Goal: Task Accomplishment & Management: Contribute content

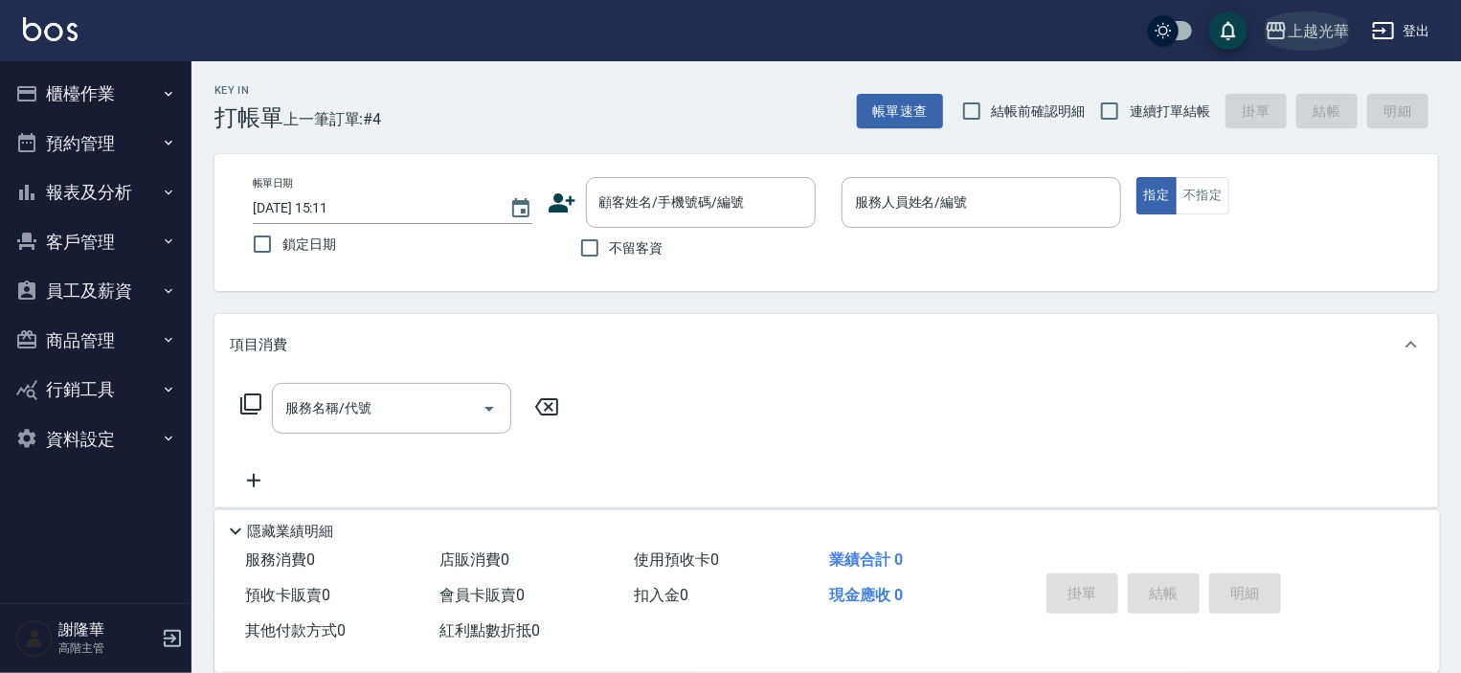
click at [1316, 24] on div "上越光華" at bounding box center [1317, 31] width 61 height 24
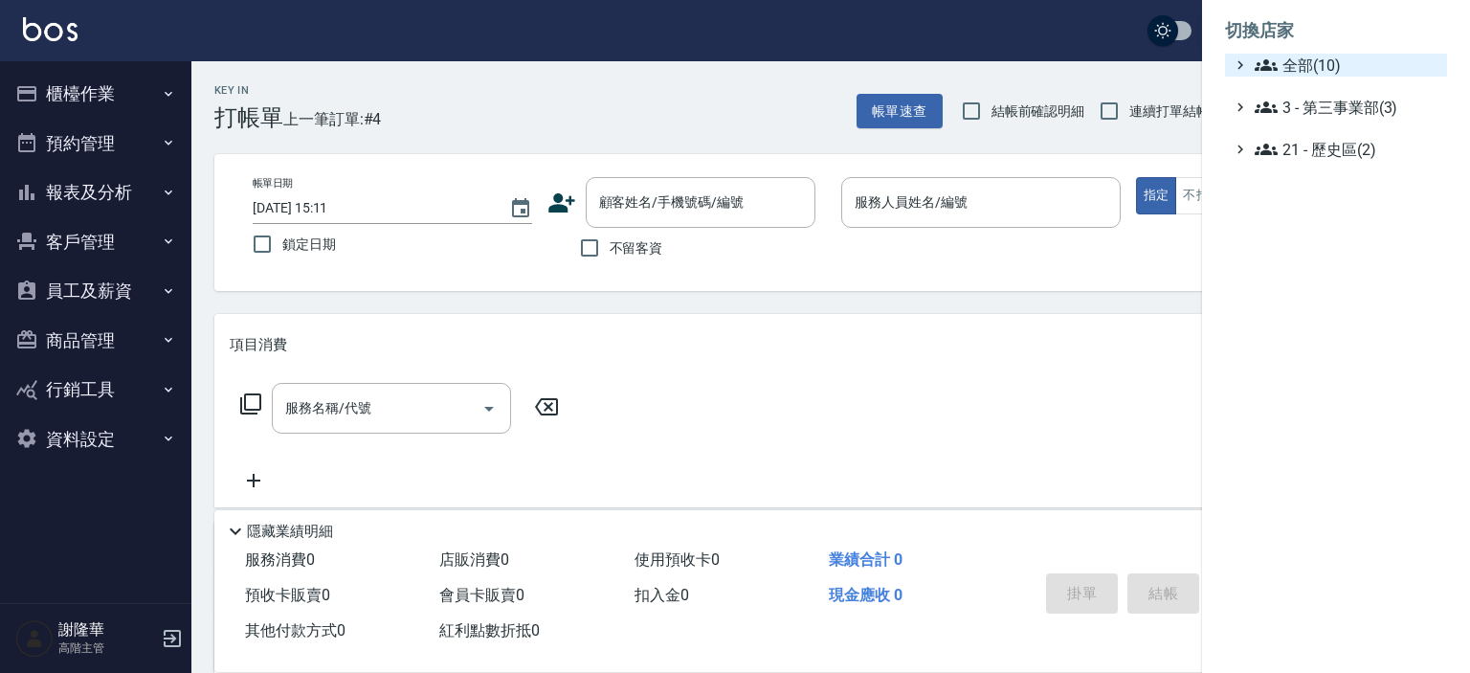
click at [1290, 62] on span "全部(10)" at bounding box center [1347, 65] width 185 height 23
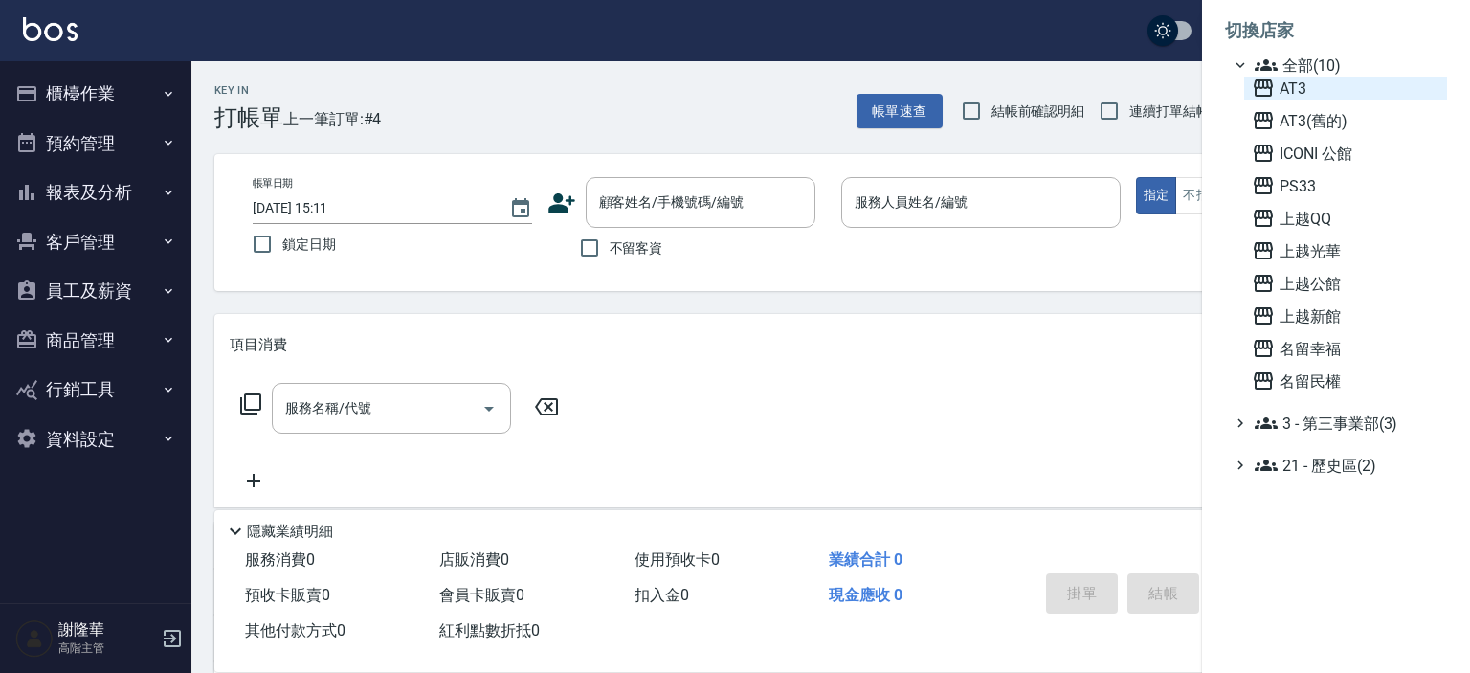
click at [1293, 92] on span "AT3" at bounding box center [1346, 88] width 188 height 23
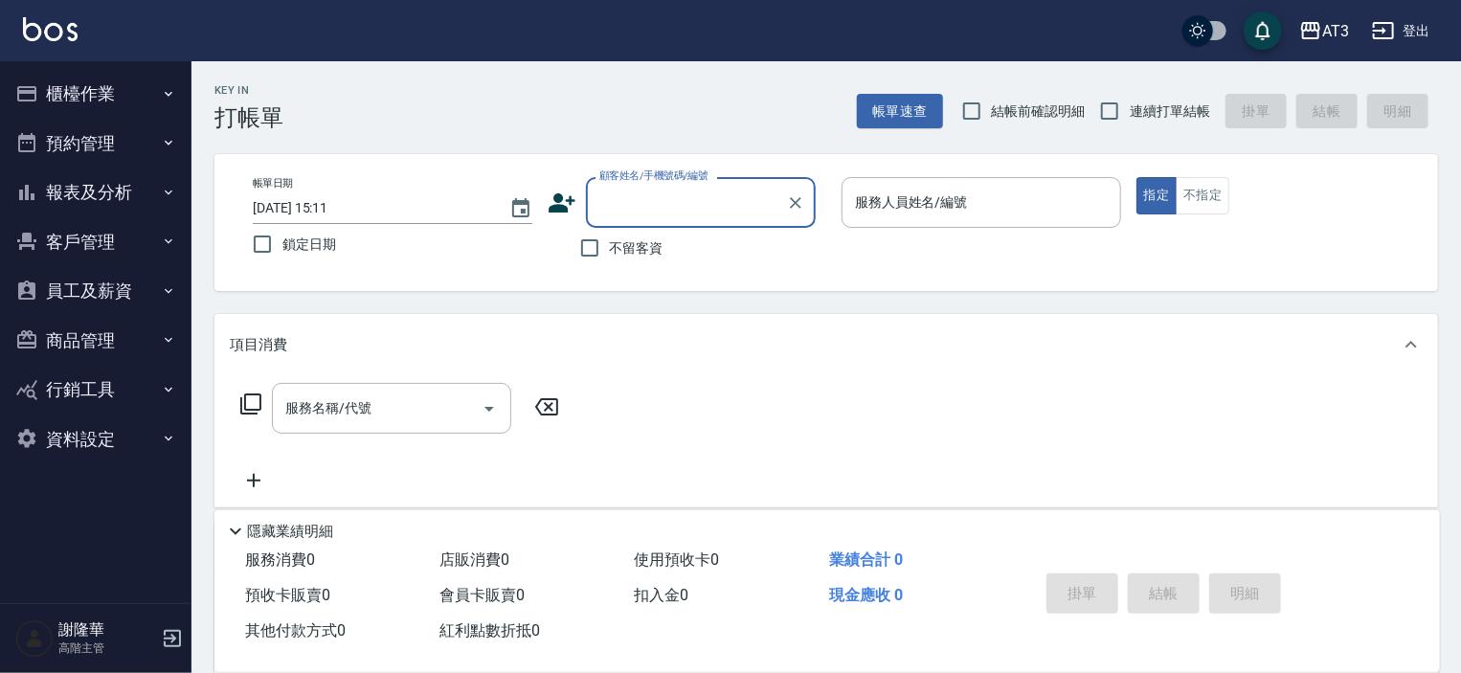
click at [73, 340] on button "商品管理" at bounding box center [96, 341] width 176 height 50
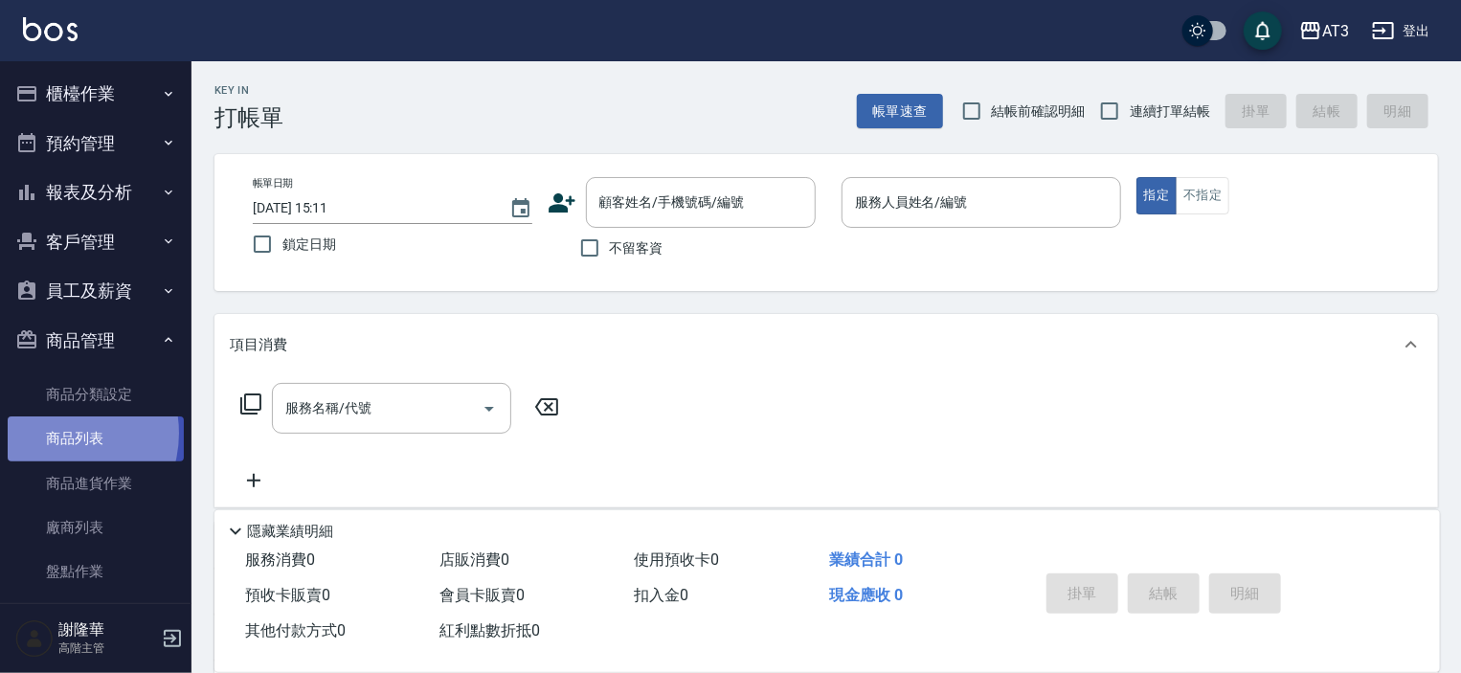
drag, startPoint x: 56, startPoint y: 433, endPoint x: 132, endPoint y: 447, distance: 77.9
click at [56, 433] on link "商品列表" at bounding box center [96, 438] width 176 height 44
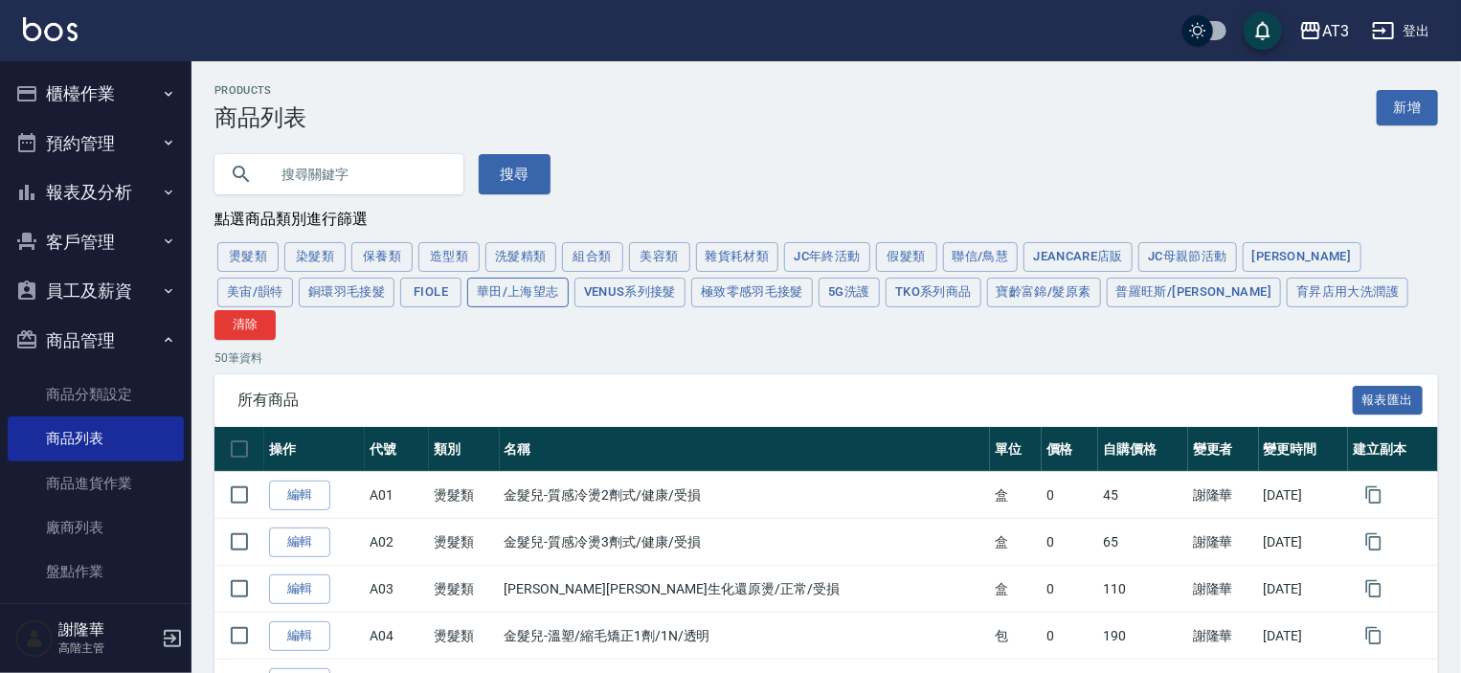
click at [467, 298] on button "華田/上海望志" at bounding box center [517, 293] width 101 height 30
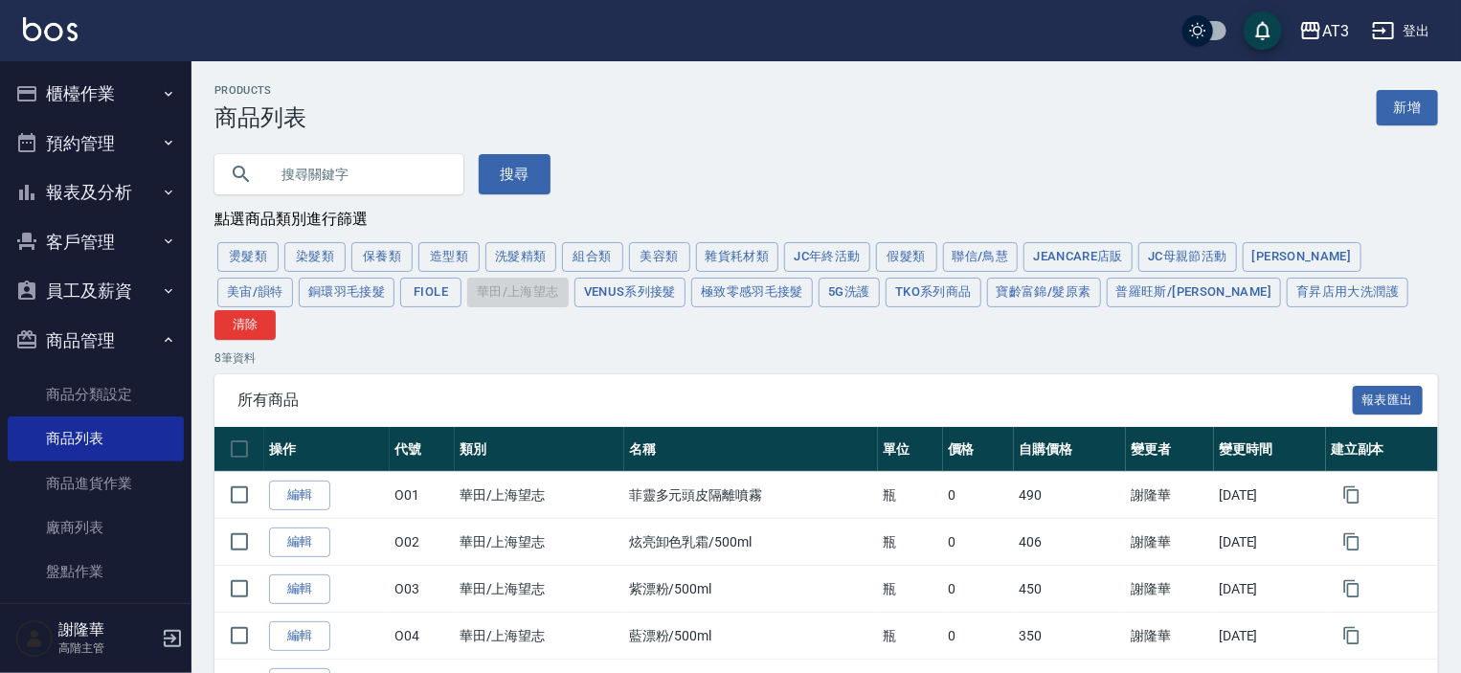
drag, startPoint x: 1397, startPoint y: 102, endPoint x: 1362, endPoint y: 123, distance: 41.2
click at [1397, 102] on link "新增" at bounding box center [1406, 107] width 61 height 35
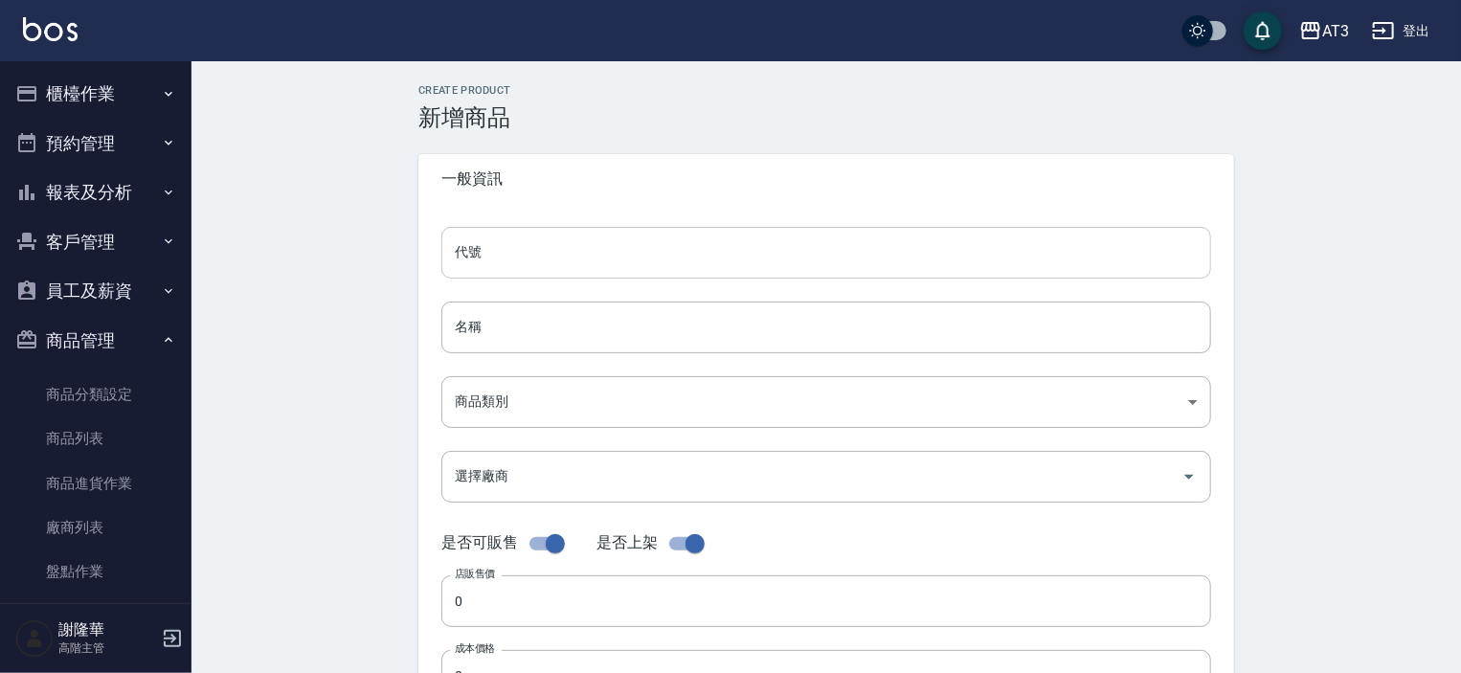
click at [504, 248] on input "代號" at bounding box center [826, 253] width 770 height 52
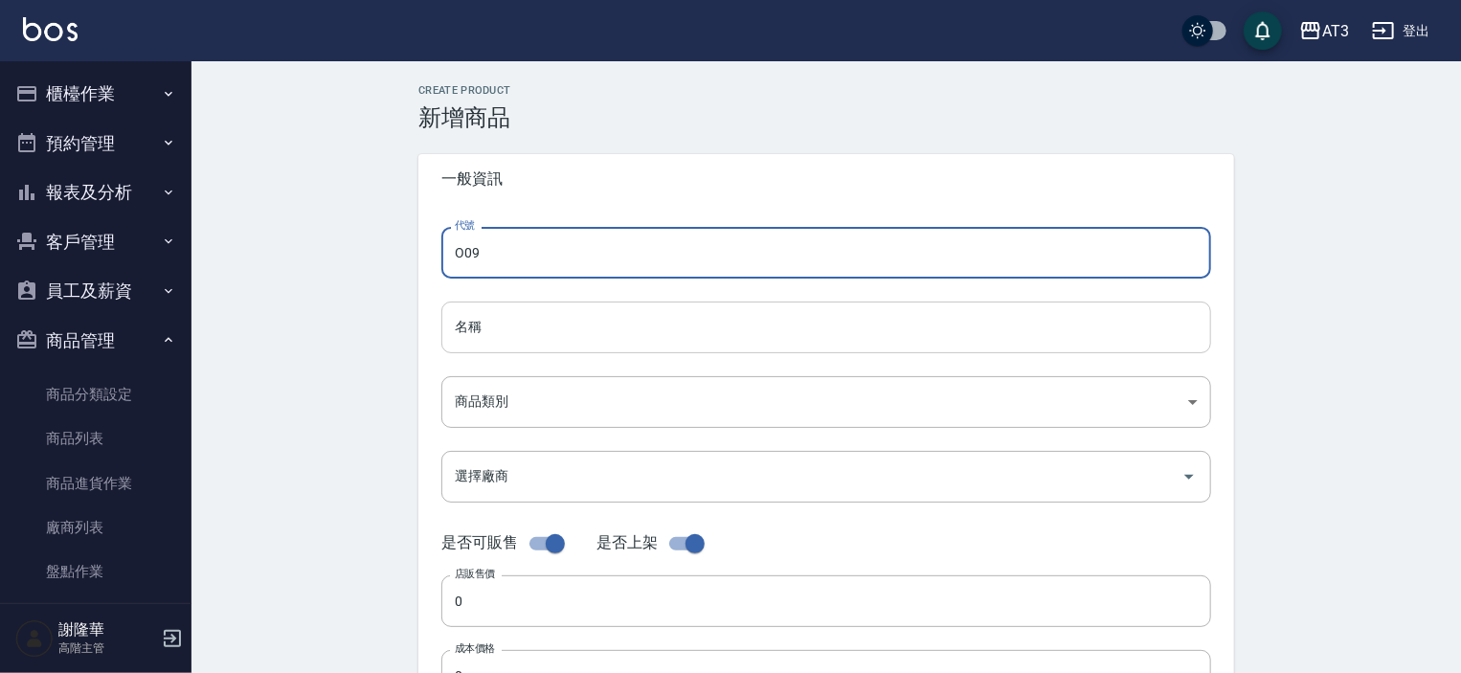
type input "O09"
click at [517, 330] on input "名稱" at bounding box center [826, 328] width 770 height 52
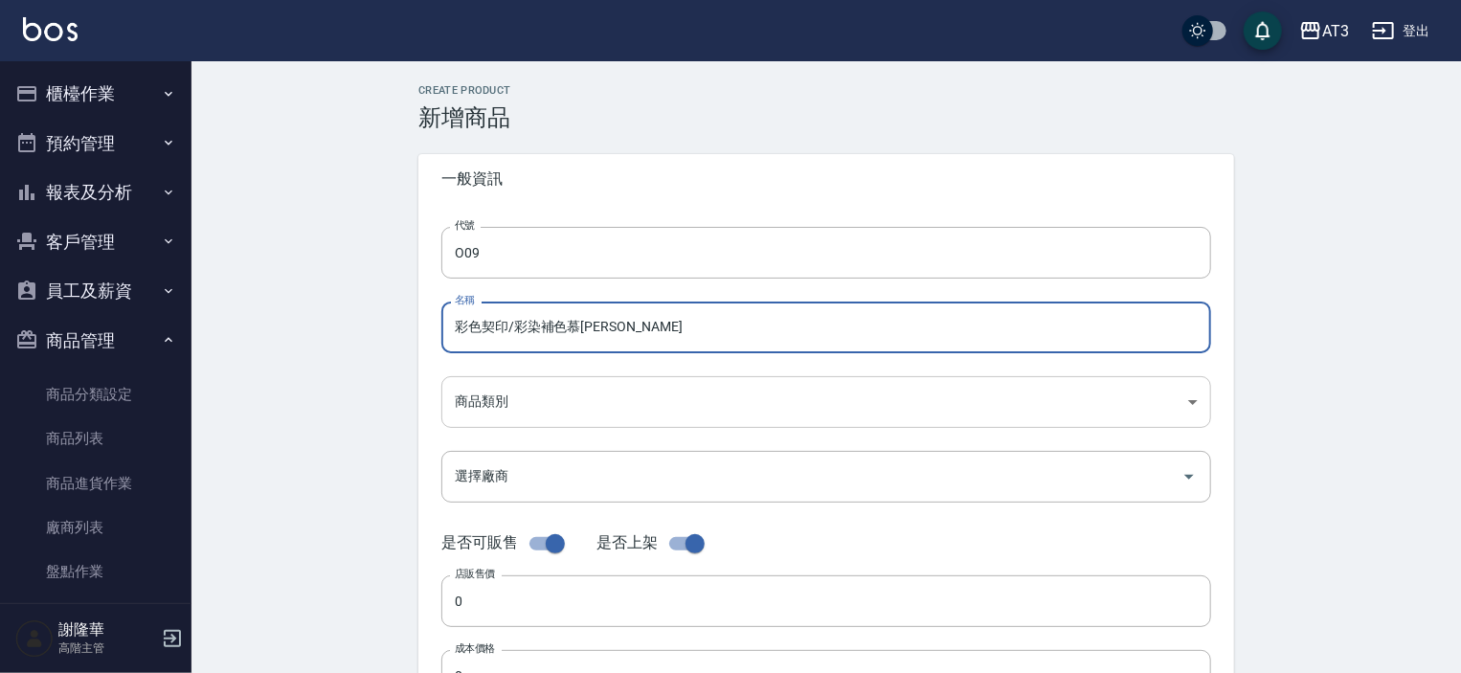
type input "彩色契印/彩染補色慕[PERSON_NAME]"
click at [499, 399] on body "AT3 登出 櫃檯作業 打帳單 帳單列表 掛單列表 座位開單 營業儀表板 現金收支登錄 高階收支登錄 材料自購登錄 每日結帳 排班表 現場電腦打卡 掃碼打卡 …" at bounding box center [730, 660] width 1461 height 1321
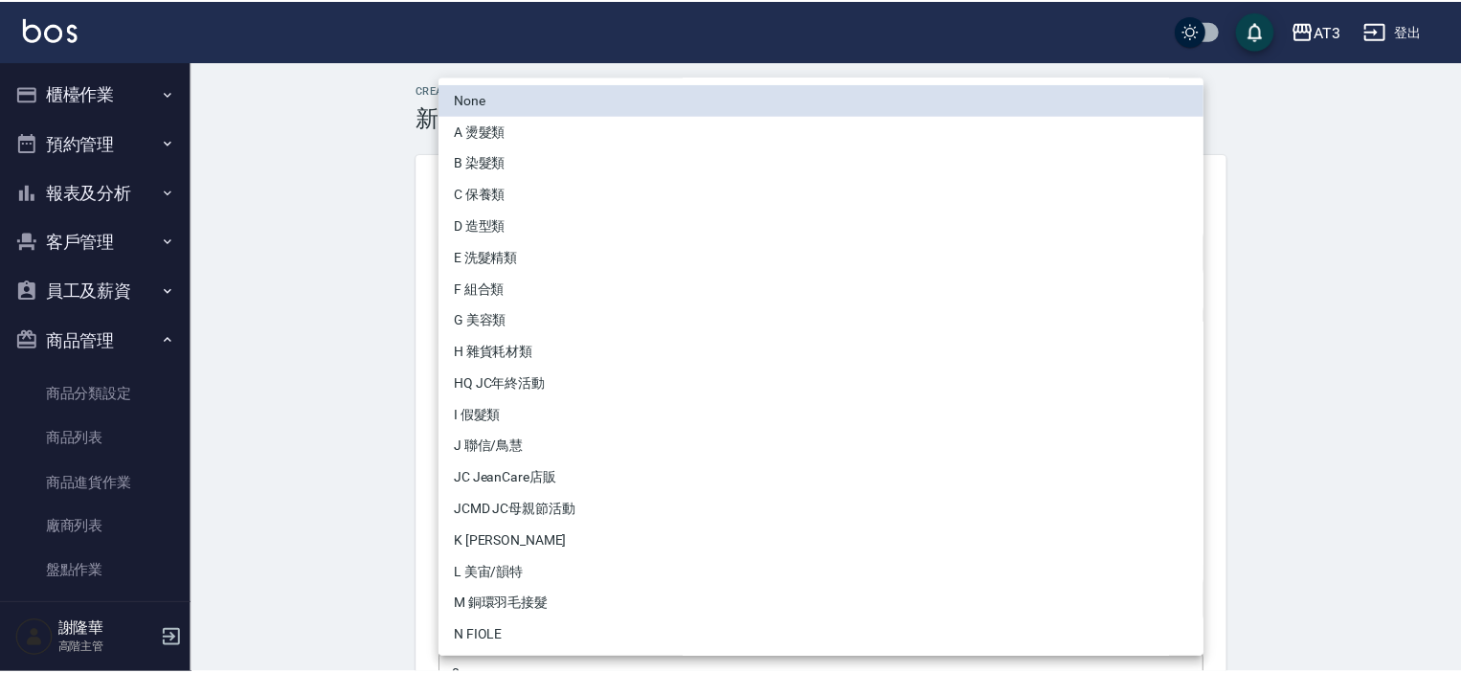
scroll to position [191, 0]
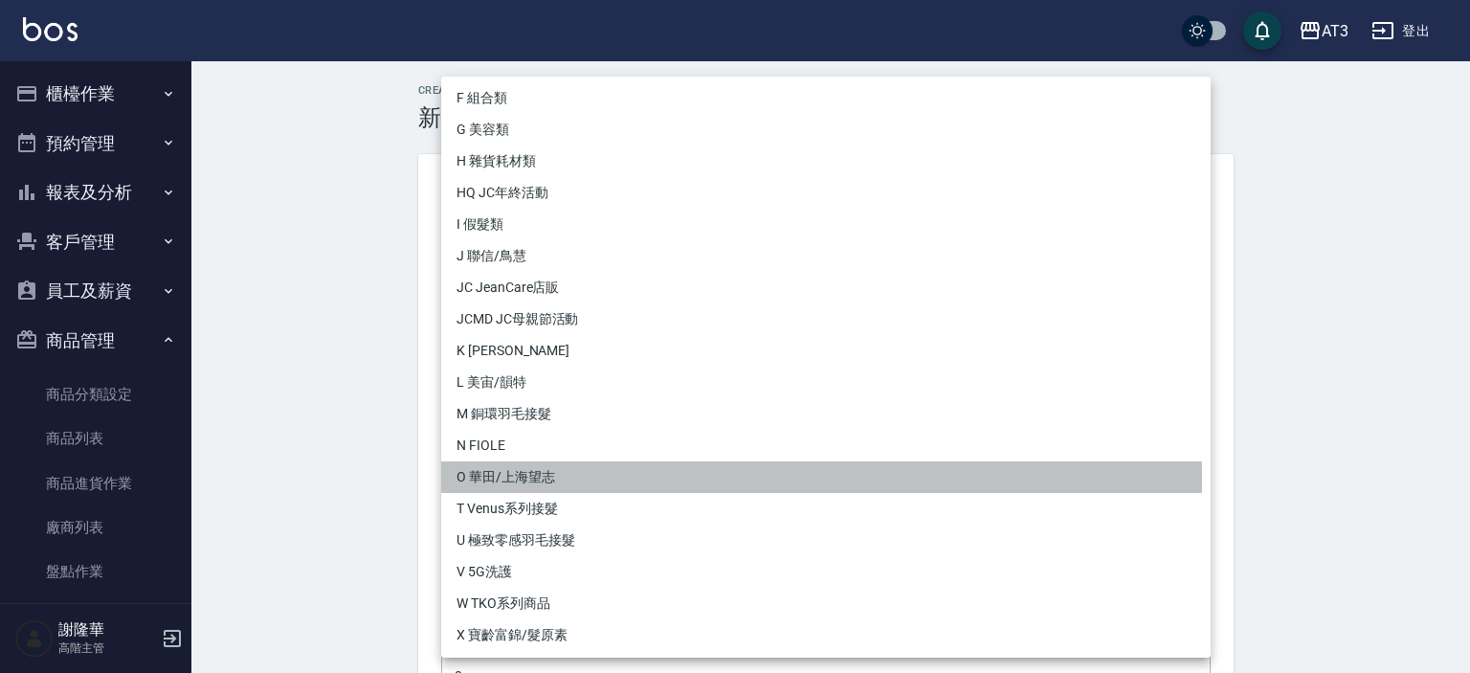
click at [548, 478] on li "O 華田/上海望志" at bounding box center [826, 477] width 770 height 32
type input "6690e8a7-20ac-4202-90df-d1e5ecabaa56"
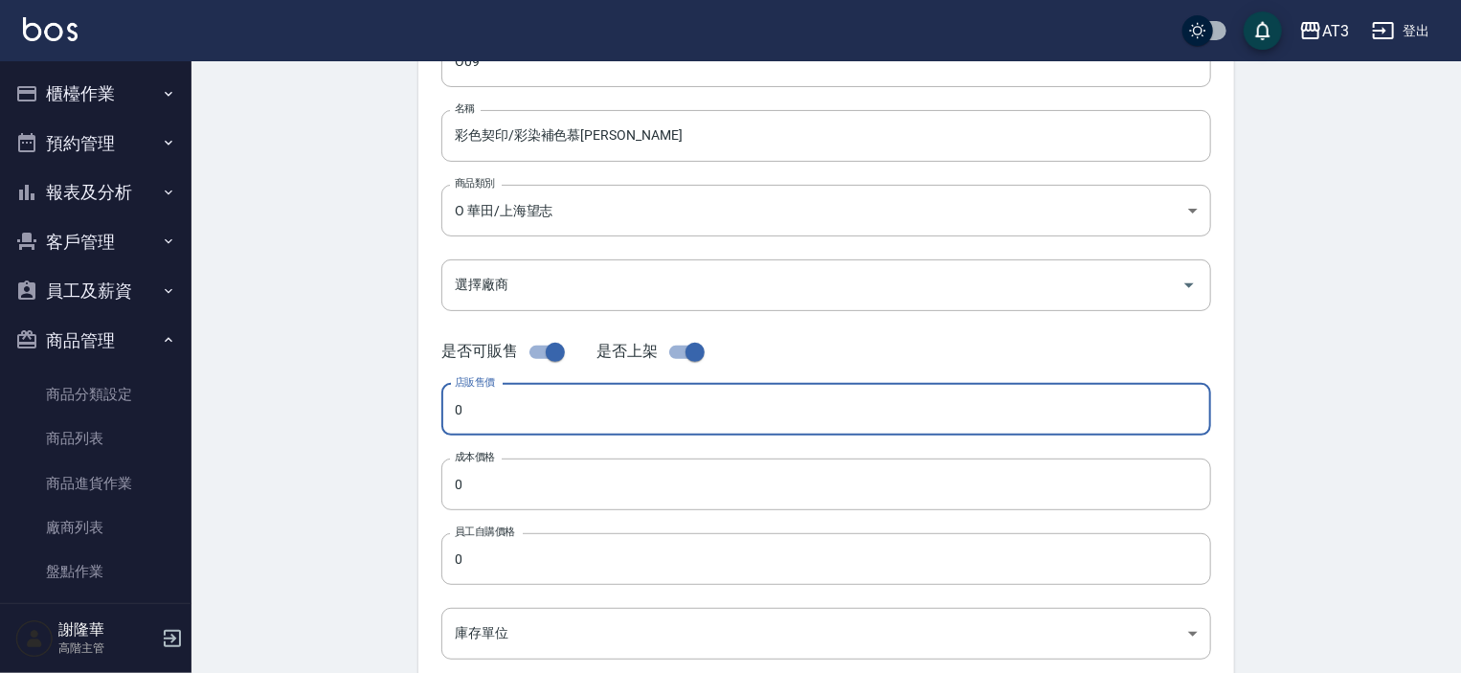
click at [503, 432] on input "0" at bounding box center [826, 410] width 770 height 52
type input "980"
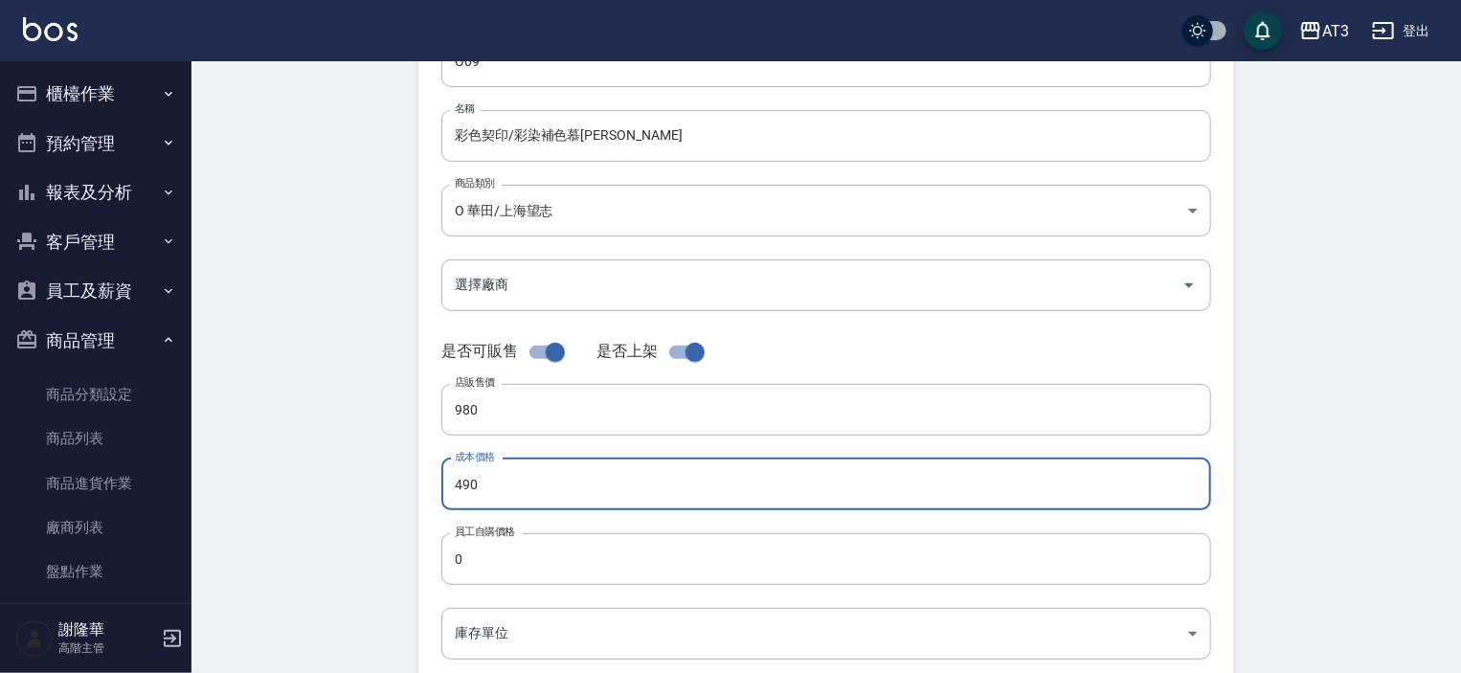
type input "490"
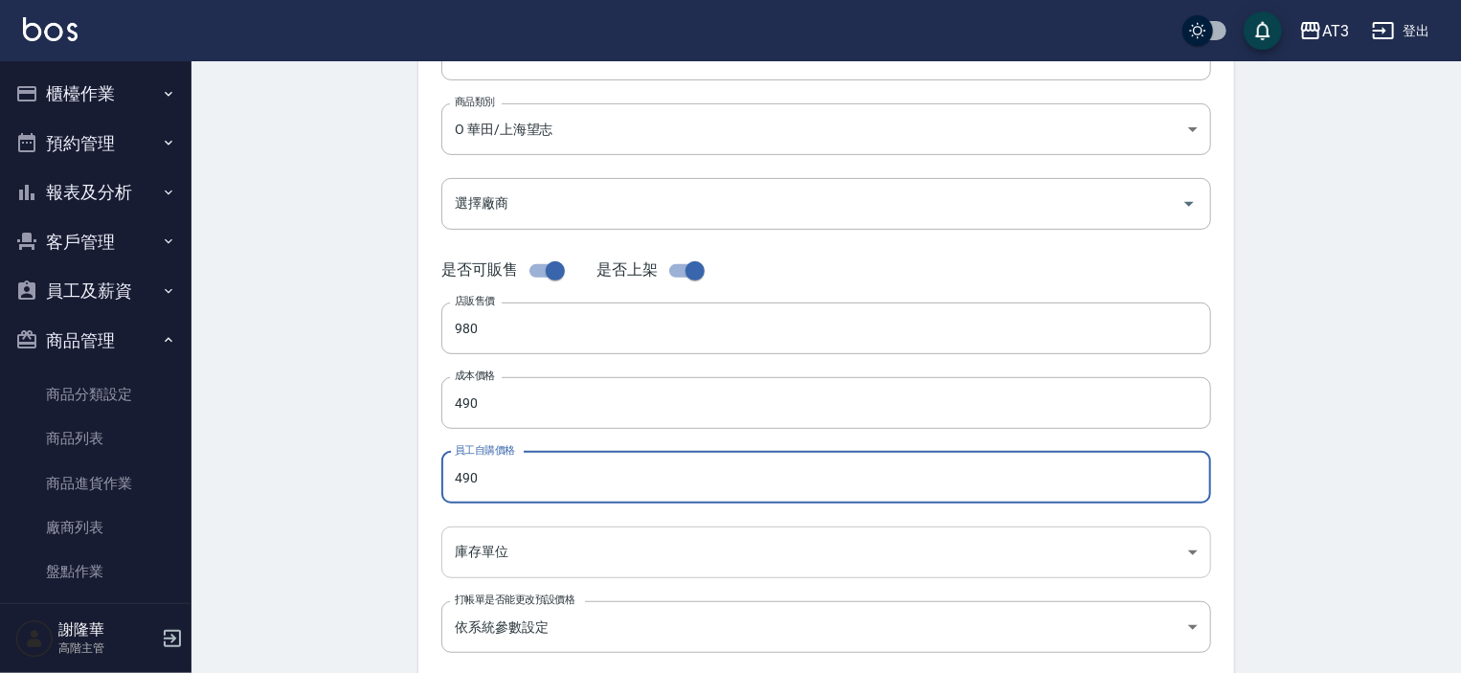
scroll to position [383, 0]
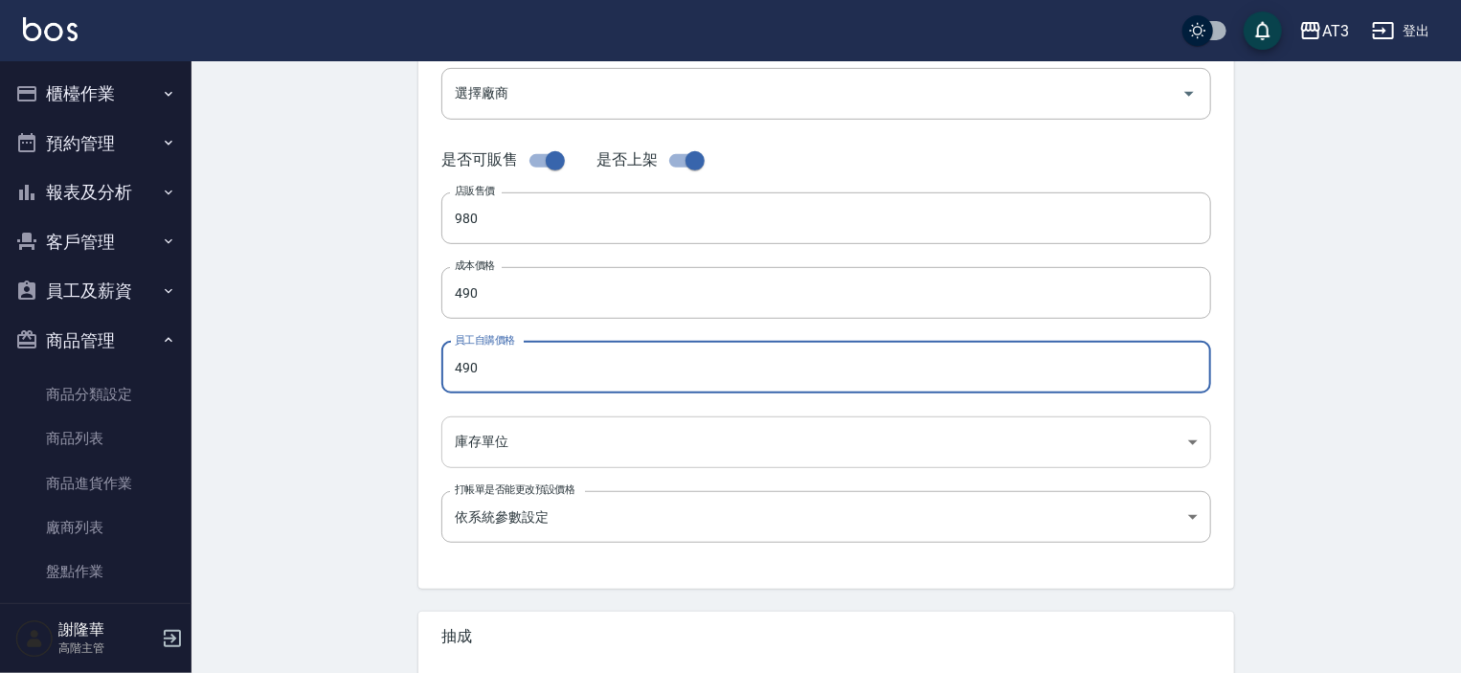
type input "490"
click at [496, 454] on body "AT3 登出 櫃檯作業 打帳單 帳單列表 掛單列表 座位開單 營業儀表板 現金收支登錄 高階收支登錄 材料自購登錄 每日結帳 排班表 現場電腦打卡 掃碼打卡 …" at bounding box center [730, 277] width 1461 height 1321
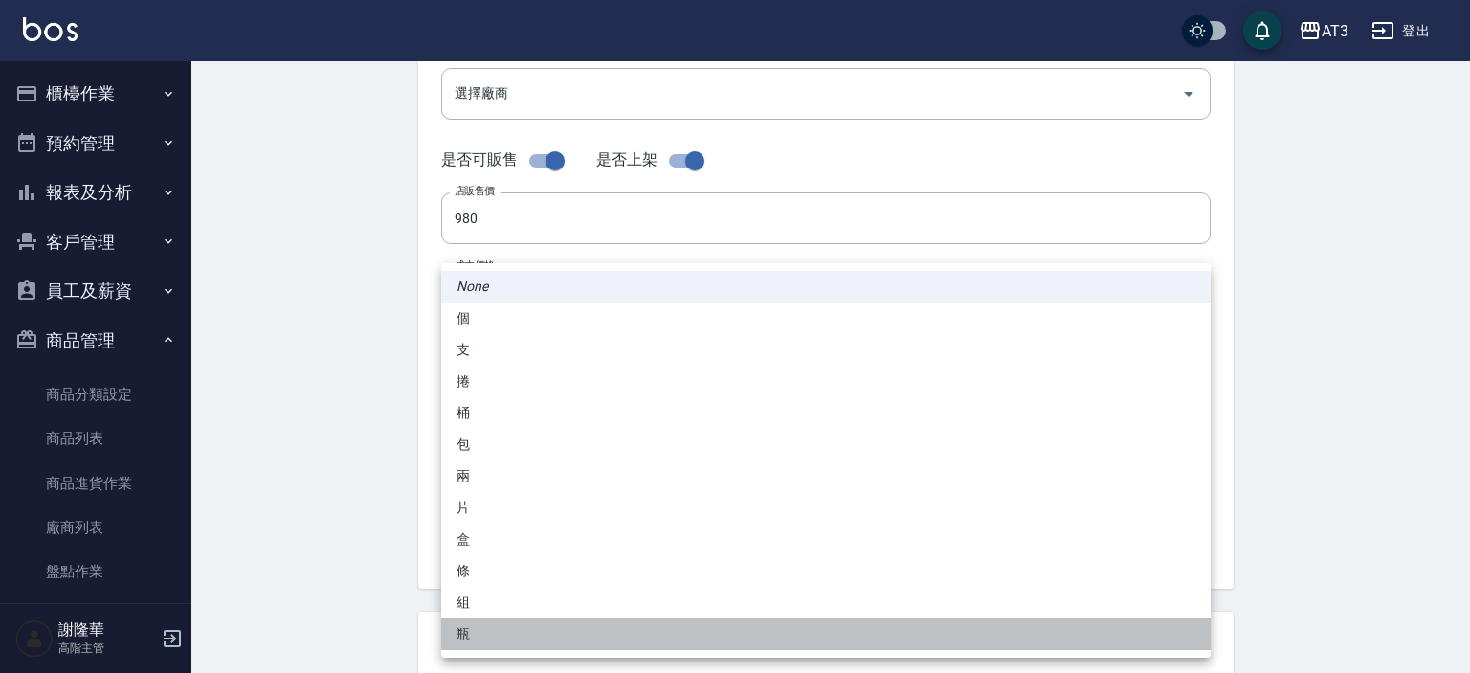
click at [489, 635] on li "瓶" at bounding box center [826, 634] width 770 height 32
type input "瓶"
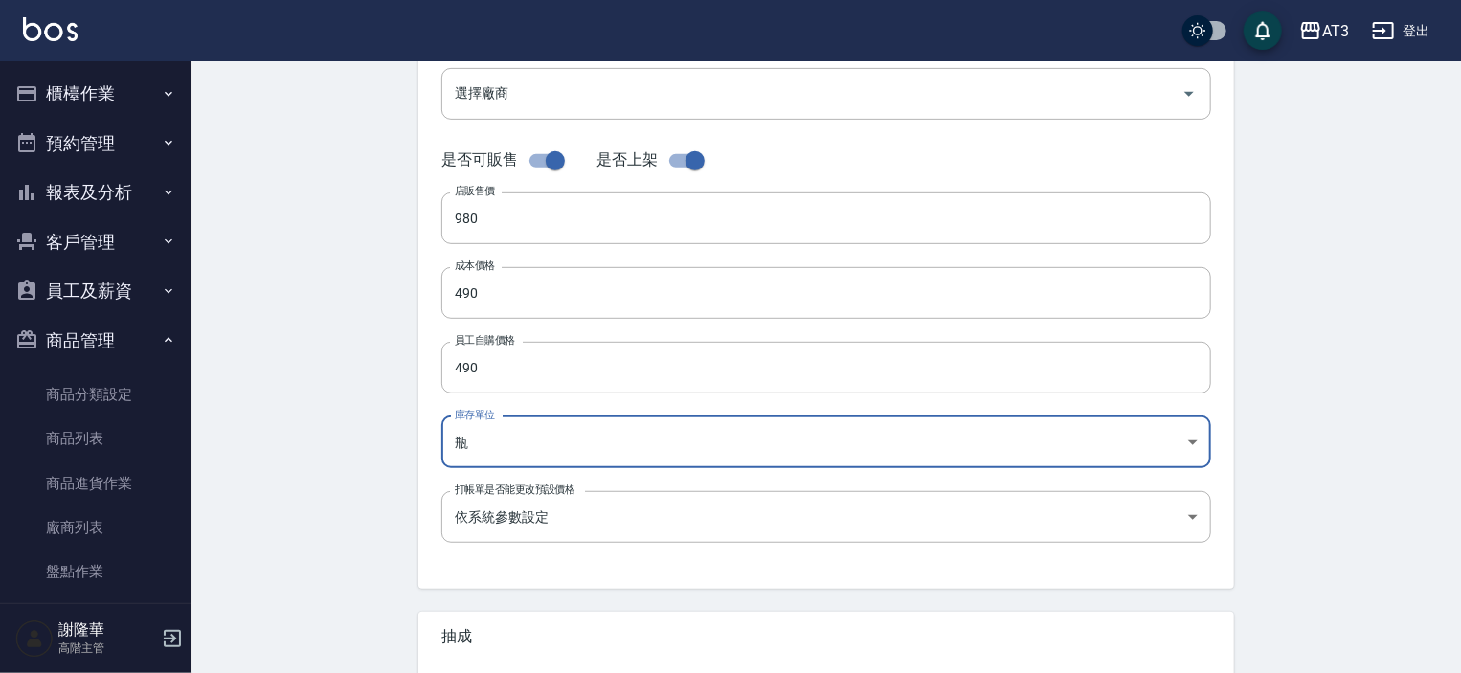
scroll to position [574, 0]
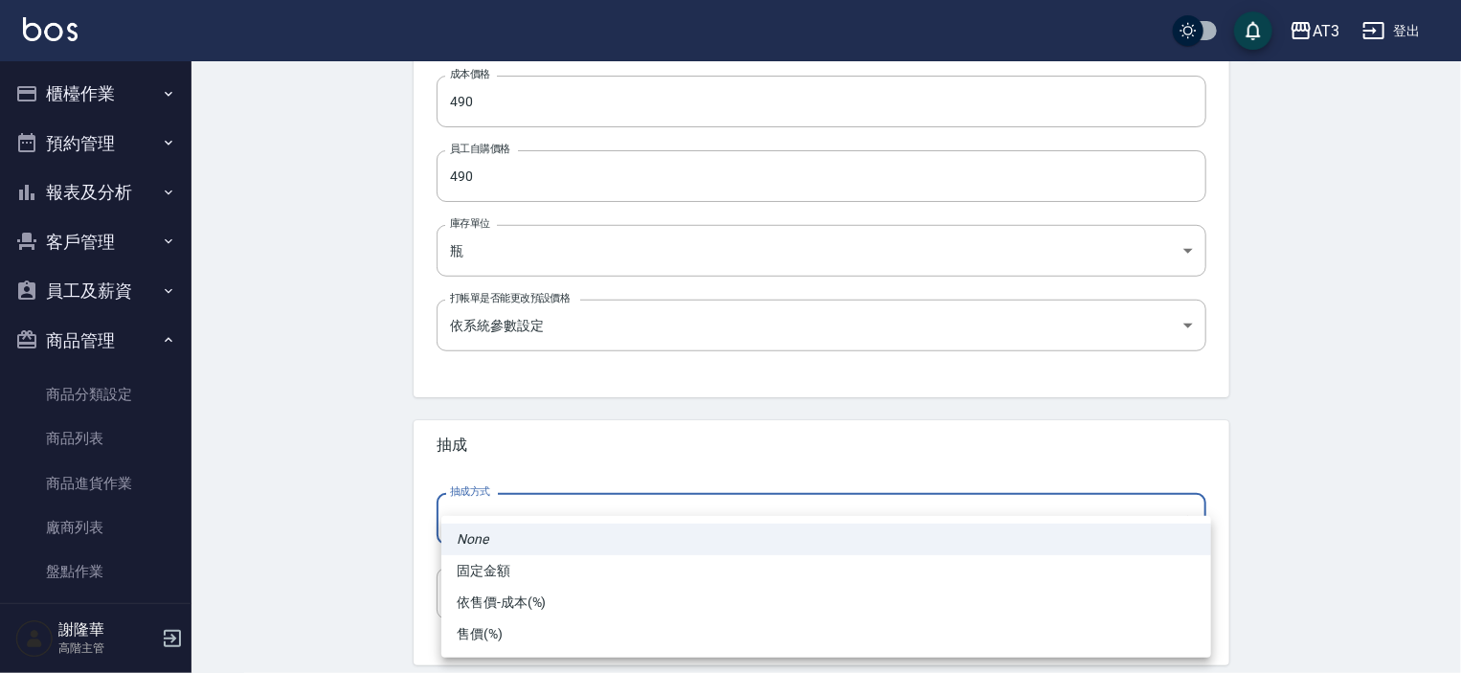
click at [509, 513] on body "AT3 登出 櫃檯作業 打帳單 帳單列表 掛單列表 座位開單 營業儀表板 現金收支登錄 高階收支登錄 材料自購登錄 每日結帳 排班表 現場電腦打卡 掃碼打卡 …" at bounding box center [730, 86] width 1461 height 1321
click at [505, 596] on li "依售價-成本(%)" at bounding box center [826, 603] width 770 height 32
type input "byCost"
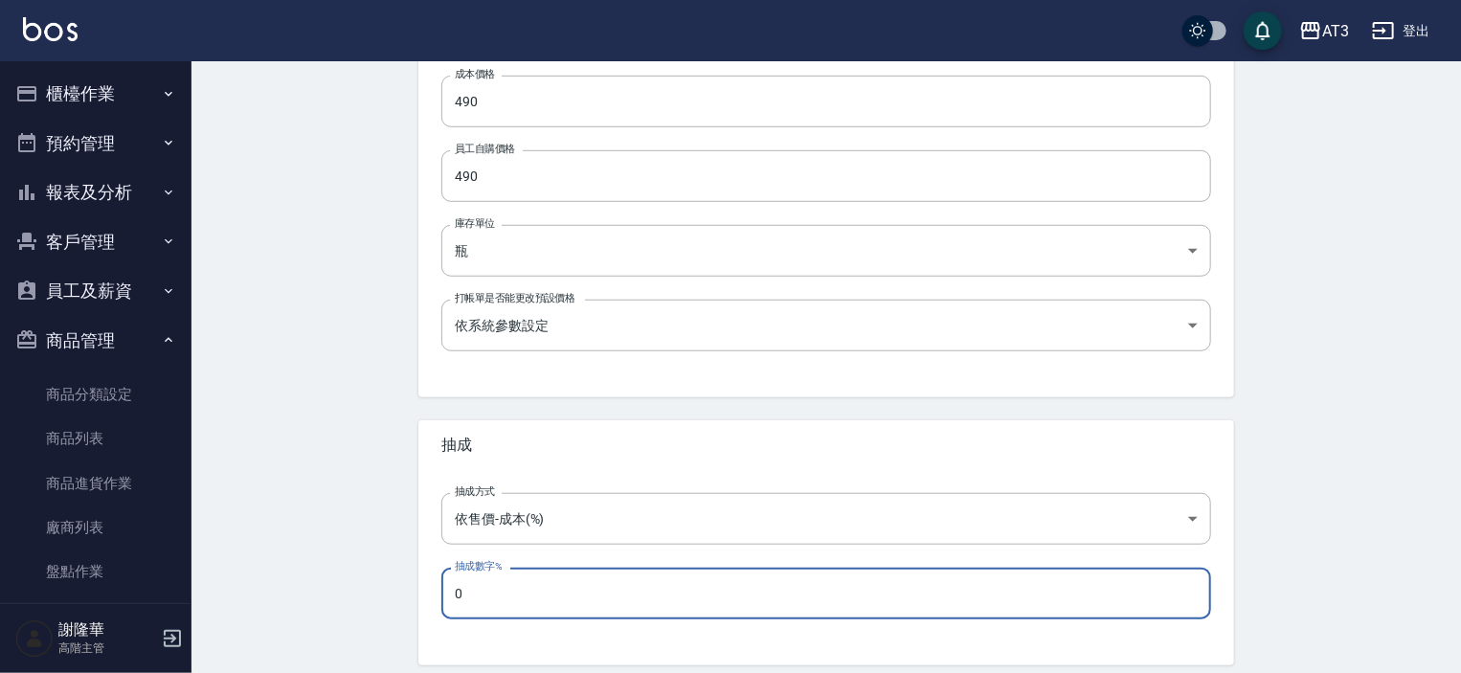
click at [505, 575] on input "0" at bounding box center [826, 594] width 770 height 52
type input "50"
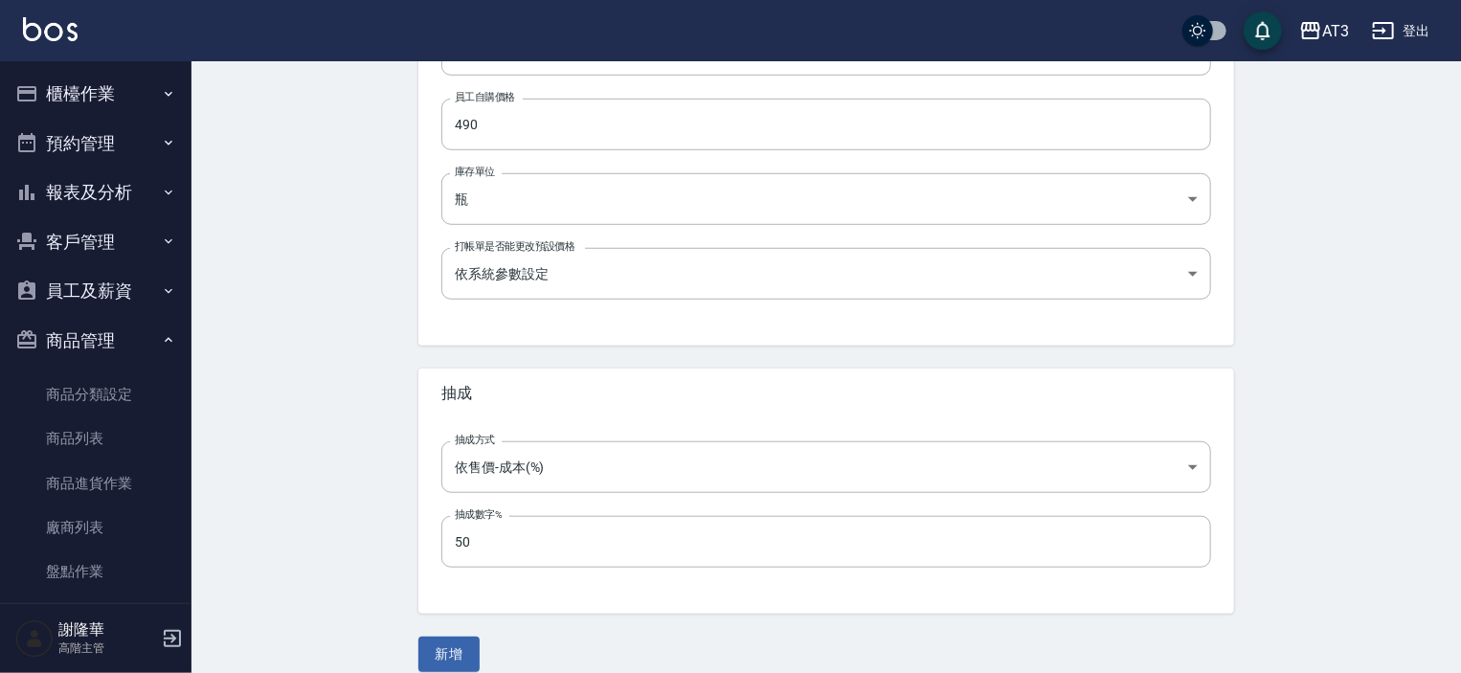
scroll to position [647, 0]
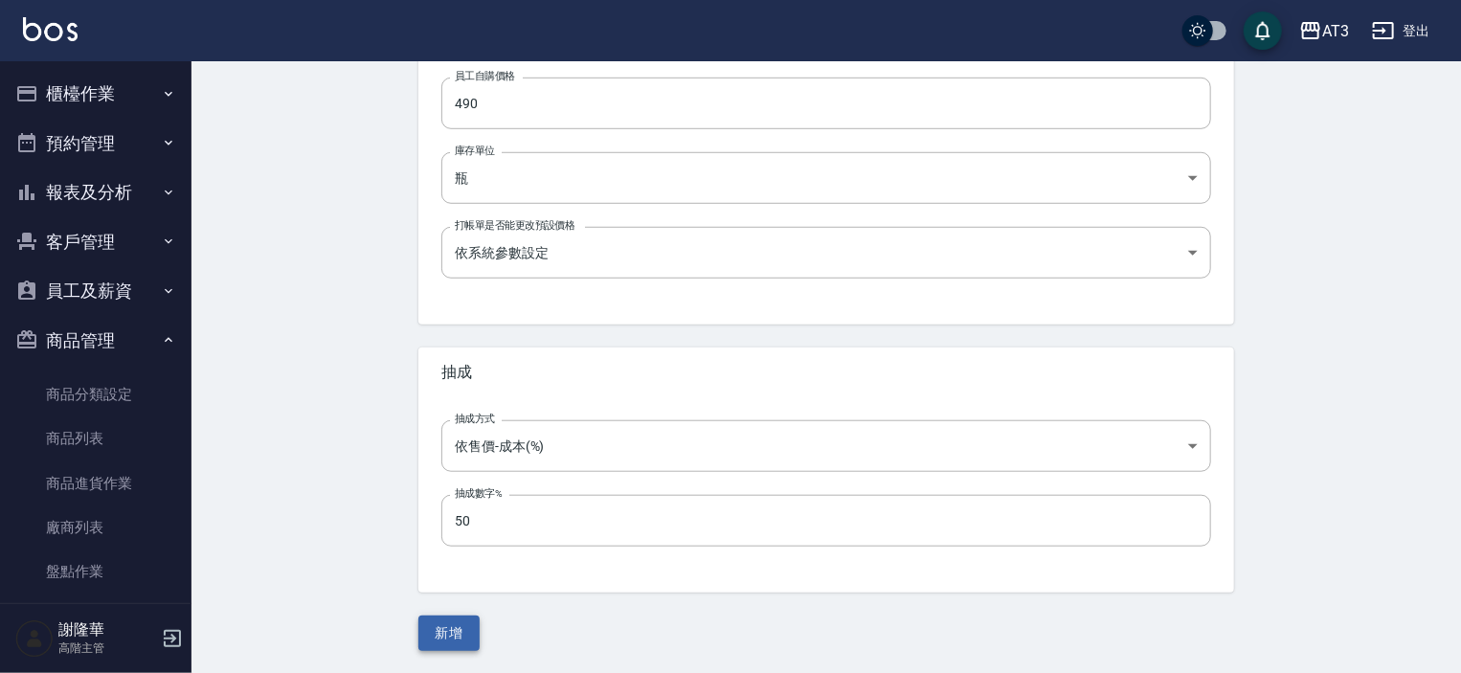
click at [463, 637] on button "新增" at bounding box center [448, 632] width 61 height 35
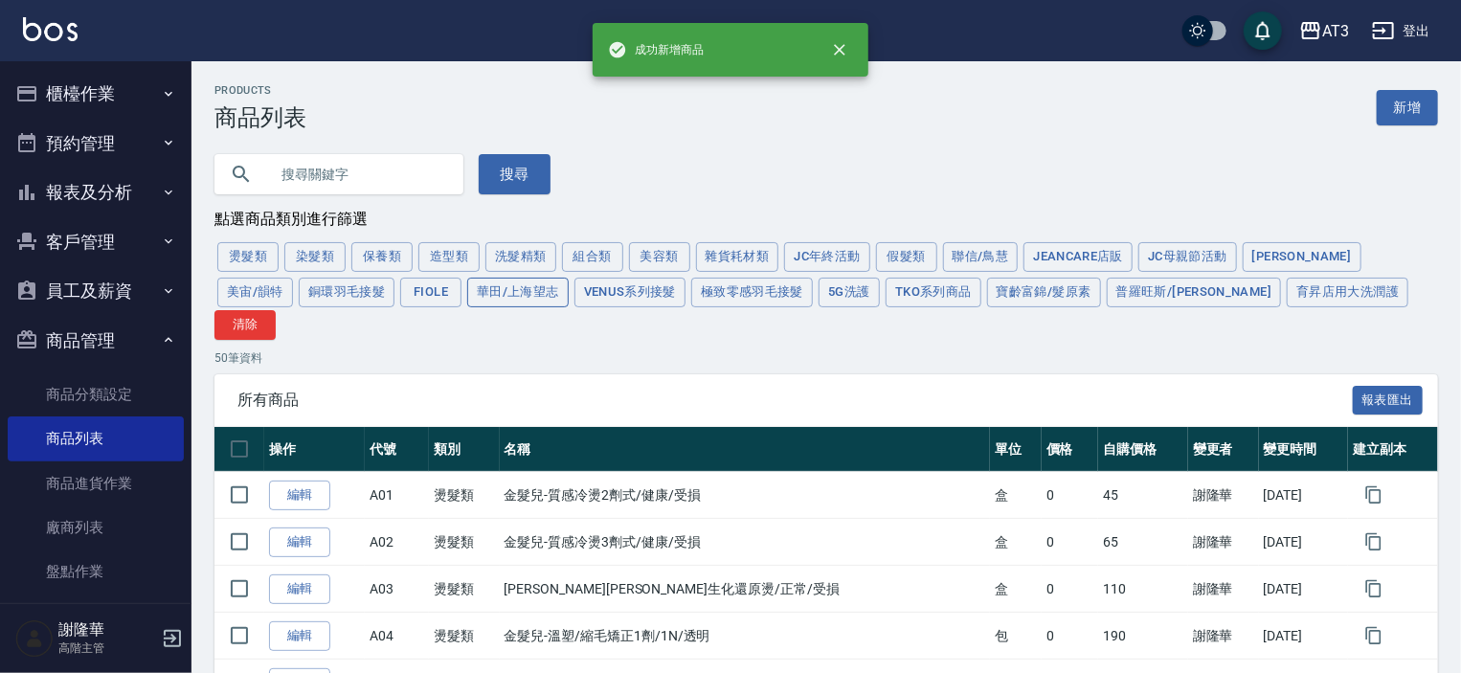
click at [467, 300] on button "華田/上海望志" at bounding box center [517, 293] width 101 height 30
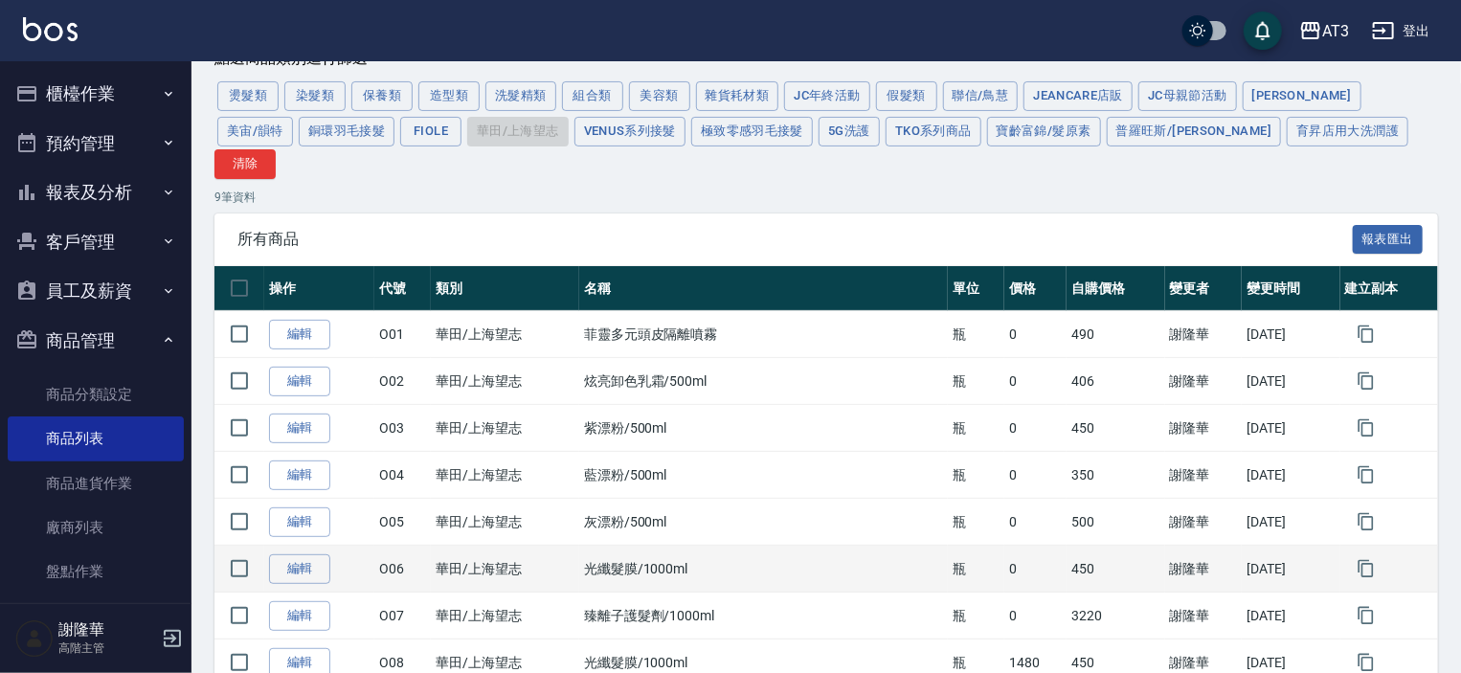
scroll to position [281, 0]
